Goal: Find specific page/section: Find specific page/section

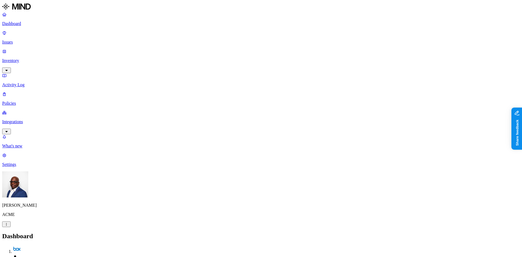
click at [20, 101] on p "Policies" at bounding box center [261, 103] width 518 height 5
click at [18, 40] on p "Issues" at bounding box center [261, 42] width 518 height 5
click at [32, 247] on span "Exposure" at bounding box center [24, 249] width 15 height 4
click at [38, 24] on p "Dashboard" at bounding box center [261, 23] width 518 height 5
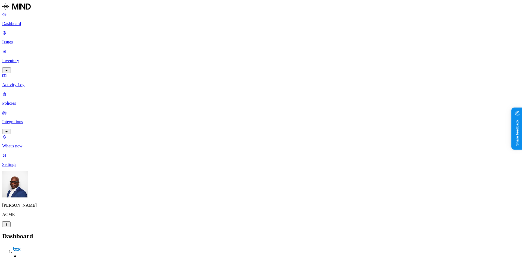
click at [26, 101] on p "Policies" at bounding box center [261, 103] width 518 height 5
click at [32, 245] on button "Create Policy" at bounding box center [17, 248] width 30 height 6
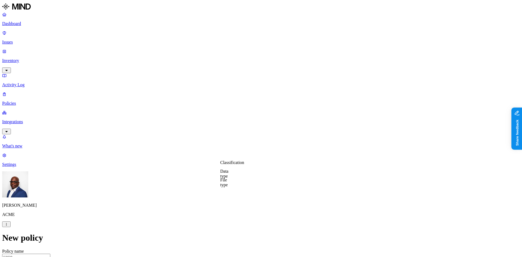
click at [237, 165] on label "Classification" at bounding box center [232, 162] width 24 height 5
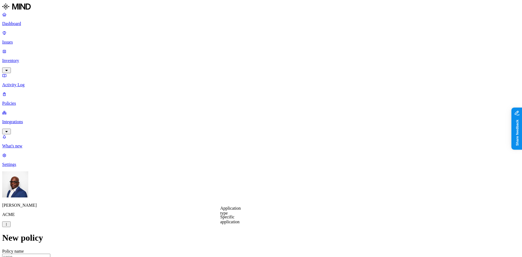
click at [233, 212] on label "Application type" at bounding box center [230, 211] width 21 height 10
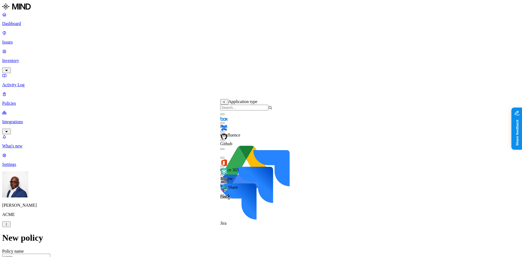
drag, startPoint x: 322, startPoint y: 172, endPoint x: 314, endPoint y: 173, distance: 7.5
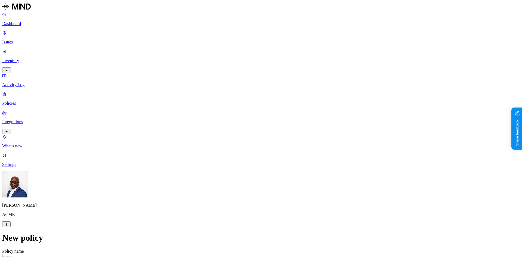
click at [239, 219] on label "Specific application" at bounding box center [229, 219] width 19 height 10
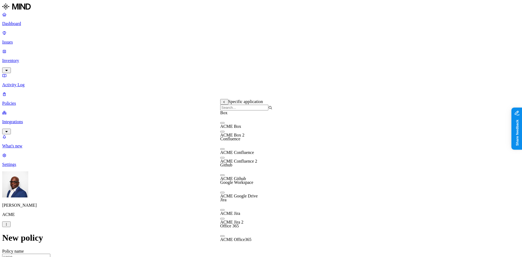
scroll to position [4, 0]
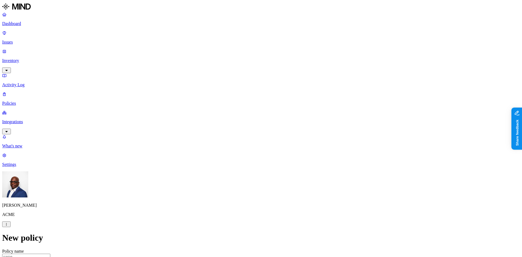
scroll to position [109, 0]
click at [244, 172] on label "Web Domain" at bounding box center [237, 169] width 14 height 10
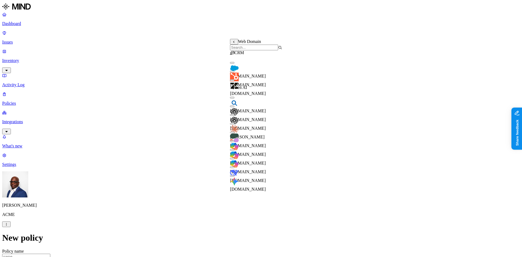
click at [234, 116] on button "button" at bounding box center [232, 115] width 4 height 2
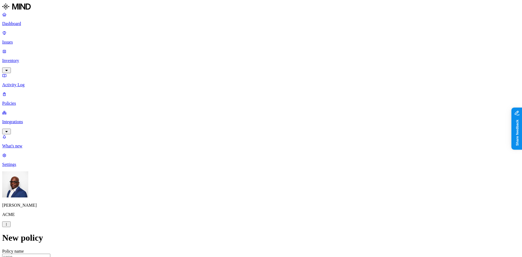
click at [245, 201] on label "Account type" at bounding box center [237, 201] width 15 height 10
click at [248, 189] on label "Unmanaged" at bounding box center [240, 186] width 21 height 5
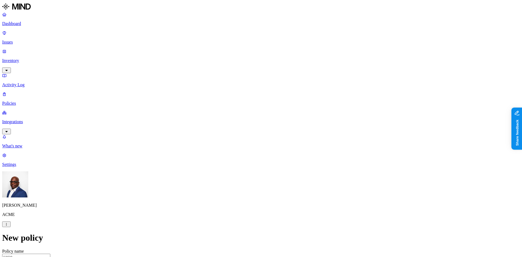
scroll to position [190, 0]
click at [31, 119] on p "Integrations" at bounding box center [261, 121] width 518 height 5
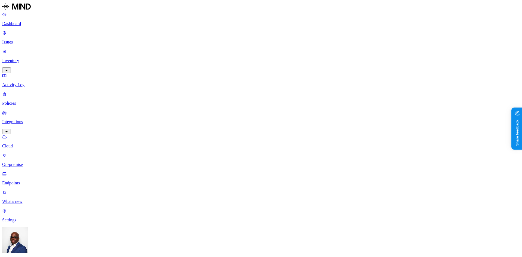
click at [25, 162] on p "On-premise" at bounding box center [261, 164] width 518 height 5
click at [30, 180] on p "Endpoints" at bounding box center [261, 182] width 518 height 5
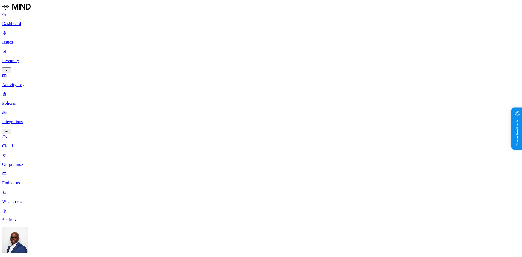
click at [17, 25] on p "Dashboard" at bounding box center [261, 23] width 518 height 5
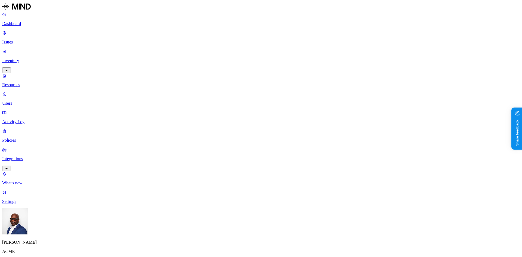
click at [31, 24] on p "Dashboard" at bounding box center [261, 23] width 518 height 5
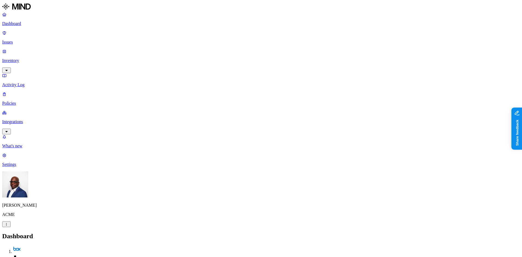
click at [21, 58] on p "Inventory" at bounding box center [261, 60] width 518 height 5
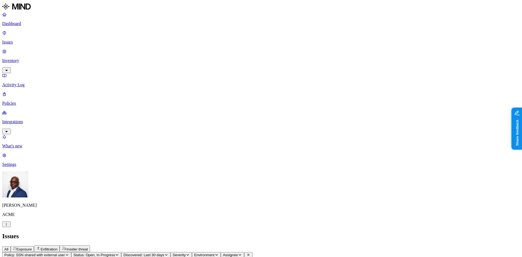
click at [24, 23] on p "Dashboard" at bounding box center [261, 23] width 518 height 5
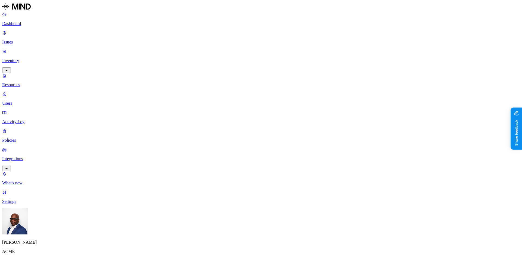
click at [22, 40] on p "Issues" at bounding box center [261, 42] width 518 height 5
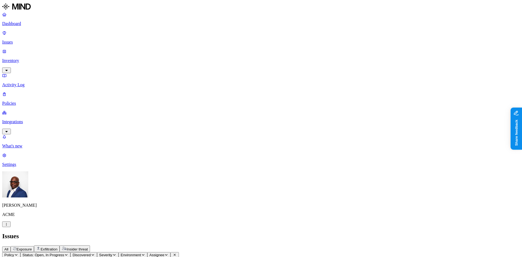
click at [32, 247] on span "Exposure" at bounding box center [24, 249] width 15 height 4
click at [8, 226] on icon "button" at bounding box center [6, 224] width 4 height 3
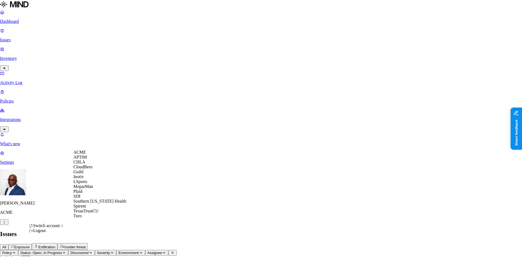
scroll to position [4, 0]
click at [93, 203] on span "Southern [US_STATE] Health" at bounding box center [99, 201] width 53 height 5
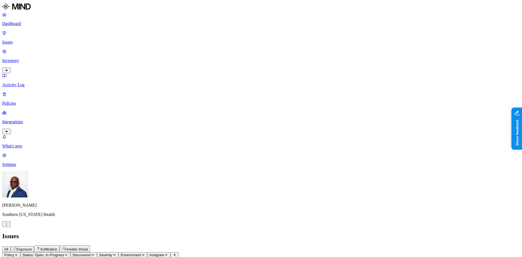
click at [57, 247] on span "Exfiltration" at bounding box center [49, 249] width 17 height 4
click at [88, 247] on span "Insider threat" at bounding box center [77, 249] width 21 height 4
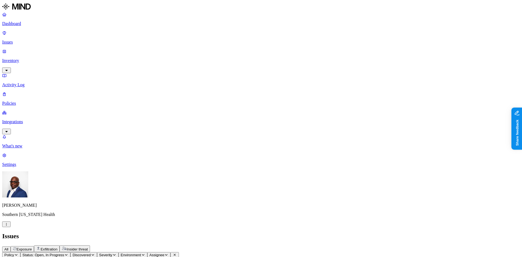
click at [20, 119] on p "Integrations" at bounding box center [261, 121] width 518 height 5
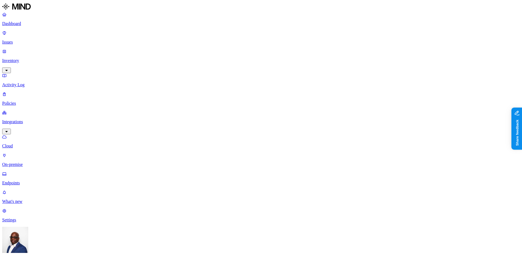
click at [21, 40] on p "Issues" at bounding box center [261, 42] width 518 height 5
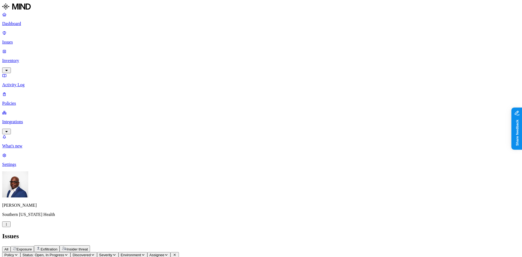
click at [19, 58] on p "Inventory" at bounding box center [261, 60] width 518 height 5
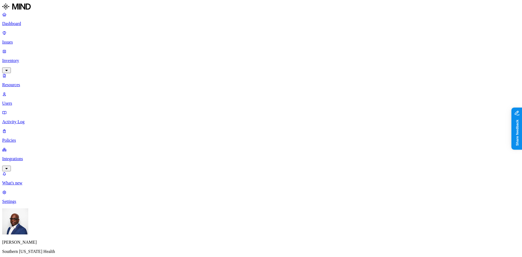
click at [192, 38] on button "button" at bounding box center [194, 37] width 4 height 2
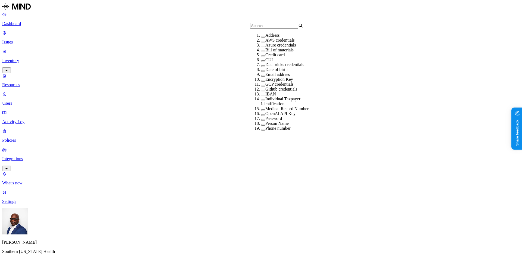
scroll to position [82, 0]
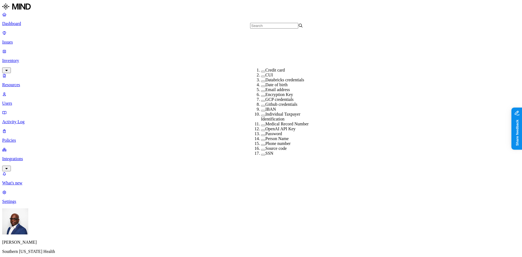
drag, startPoint x: 269, startPoint y: 82, endPoint x: 267, endPoint y: 85, distance: 3.1
click at [269, 122] on label "Medical Record Number" at bounding box center [286, 124] width 43 height 5
